Goal: Transaction & Acquisition: Obtain resource

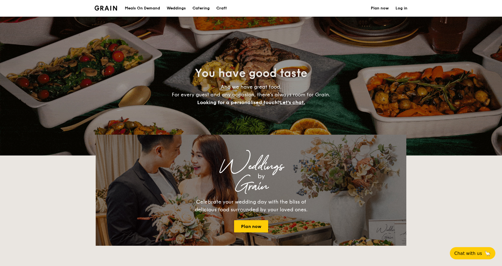
select select
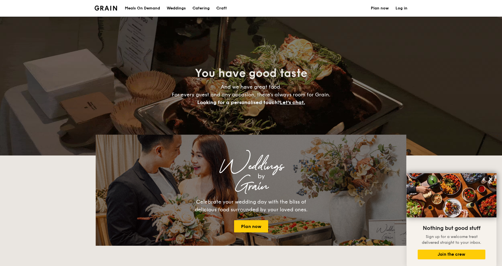
click at [198, 7] on h1 "Catering" at bounding box center [201, 8] width 17 height 17
click at [377, 8] on link "Plan now" at bounding box center [380, 8] width 18 height 17
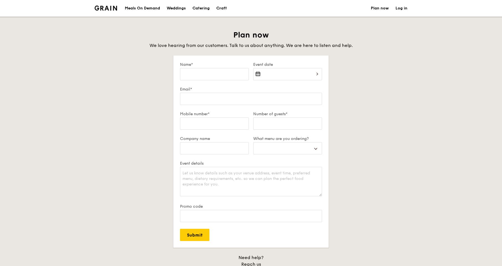
select select
click at [205, 75] on input "Name*" at bounding box center [214, 74] width 69 height 12
click at [210, 75] on input "Name*" at bounding box center [214, 74] width 69 height 12
click at [146, 9] on div "Meals On Demand" at bounding box center [142, 8] width 35 height 17
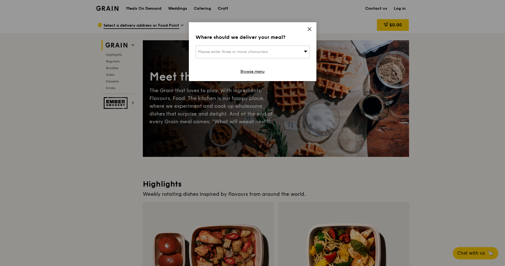
click at [311, 26] on div "Where should we deliver your meal? Please enter three or more characters Browse…" at bounding box center [253, 51] width 128 height 59
click at [310, 28] on icon at bounding box center [309, 29] width 5 height 5
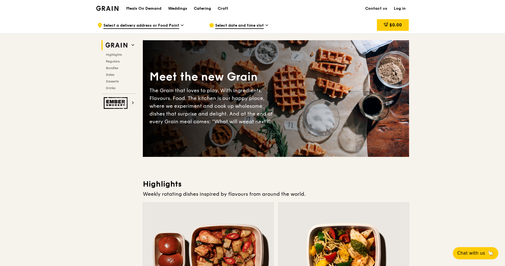
click at [196, 8] on div "Catering" at bounding box center [202, 8] width 17 height 17
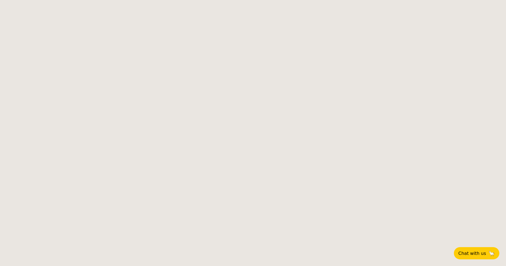
select select
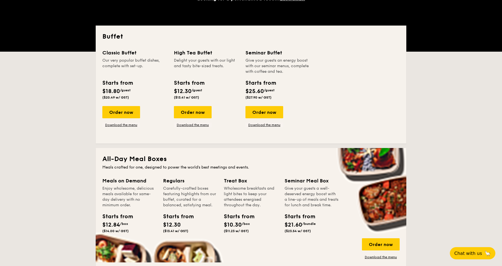
scroll to position [139, 0]
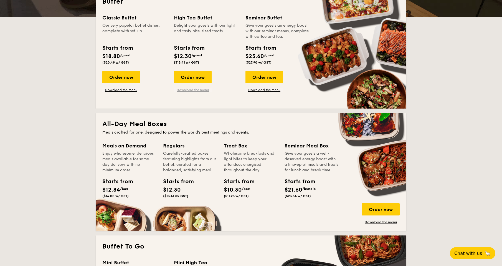
click at [205, 89] on link "Download the menu" at bounding box center [193, 90] width 38 height 4
